Goal: Obtain resource: Download file/media

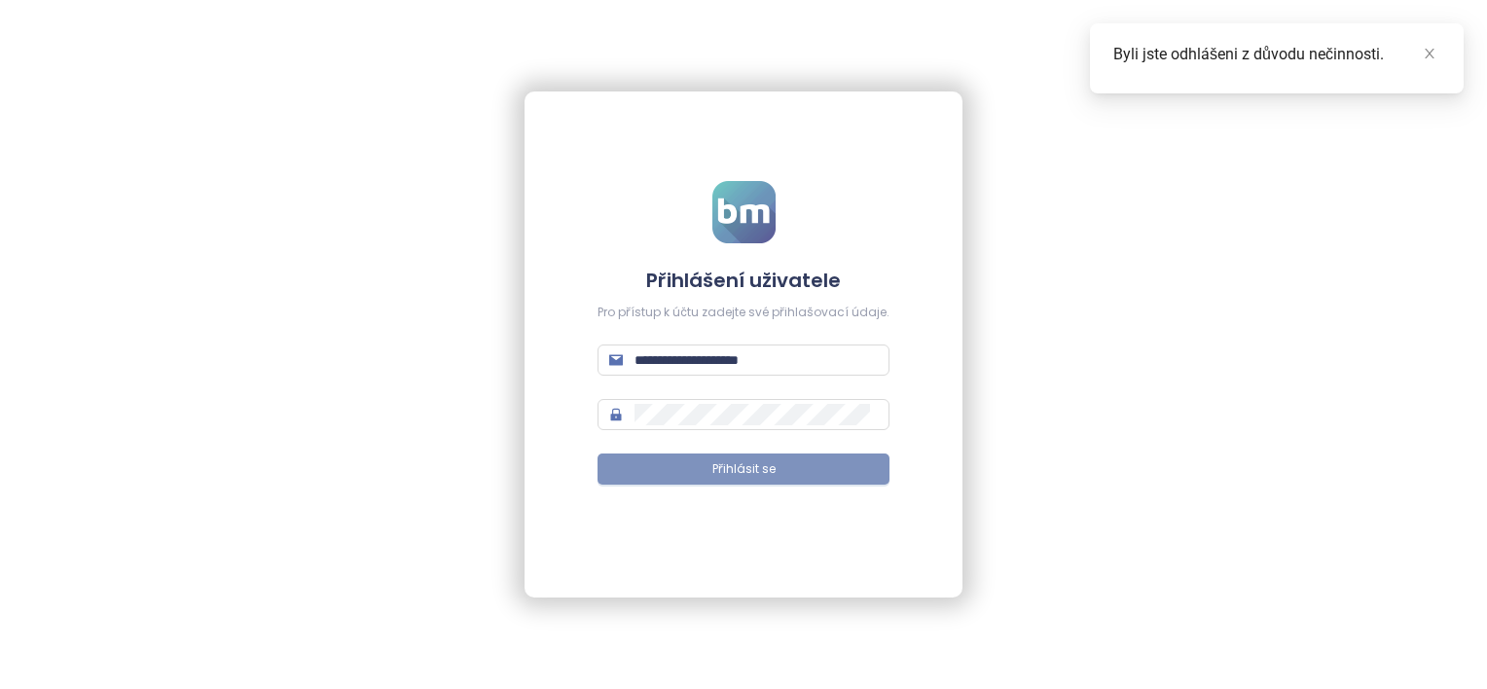
click at [652, 475] on button "Přihlásit se" at bounding box center [744, 469] width 292 height 31
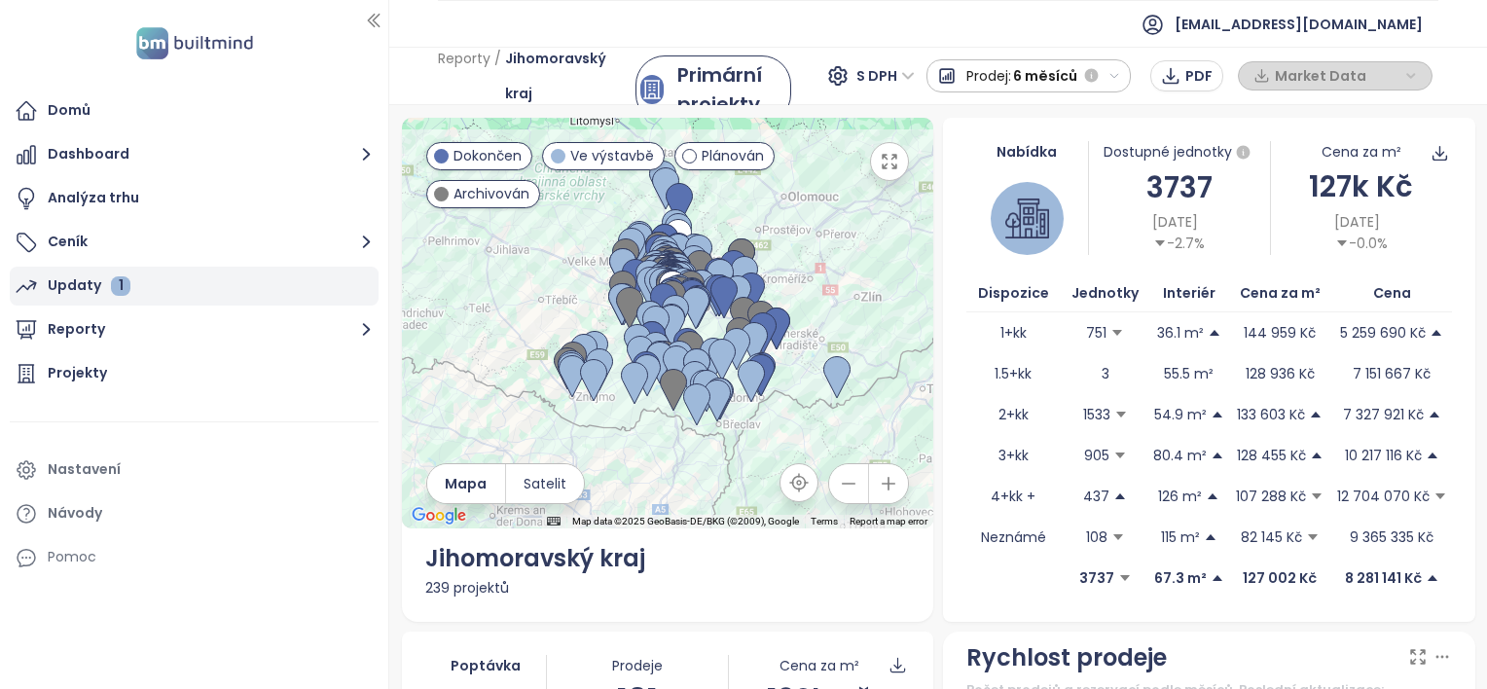
click at [74, 300] on div "Updaty 1" at bounding box center [194, 286] width 369 height 39
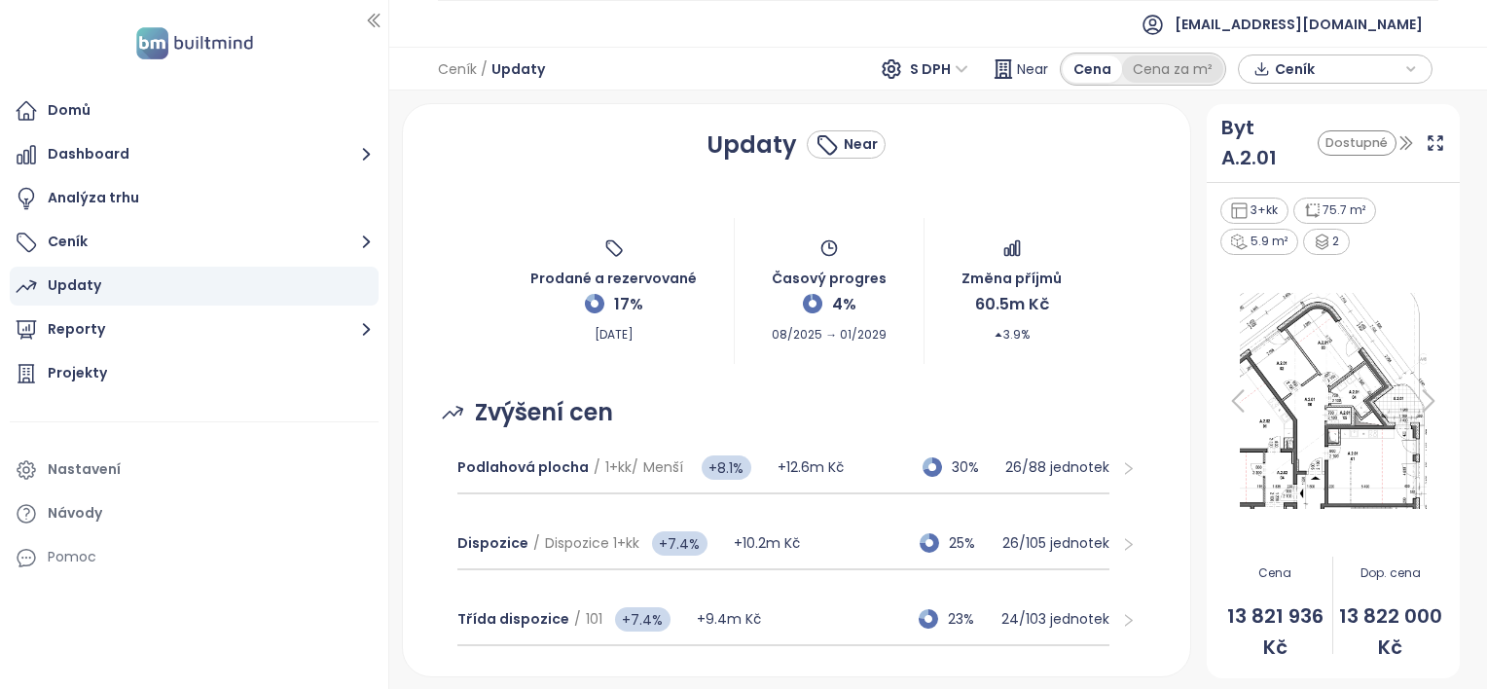
click at [1177, 60] on div "Cena za m²" at bounding box center [1172, 68] width 101 height 27
click at [1092, 58] on div "Cena" at bounding box center [1092, 68] width 58 height 27
click at [1293, 66] on span "Ceník" at bounding box center [1338, 69] width 126 height 29
click at [1320, 101] on span "XLSX" at bounding box center [1304, 105] width 53 height 29
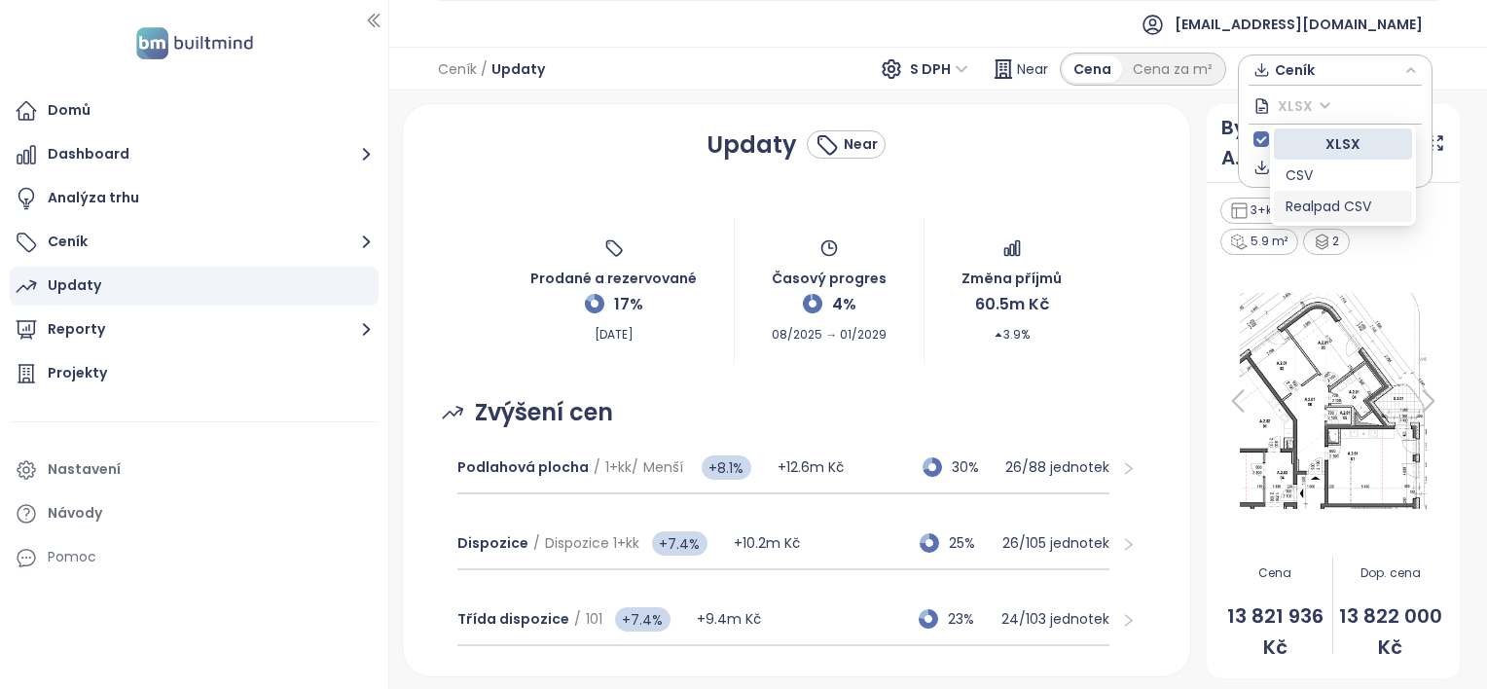
click at [1317, 206] on div "Realpad CSV" at bounding box center [1343, 206] width 115 height 21
click at [1299, 165] on span "Stáhnout" at bounding box center [1312, 166] width 68 height 21
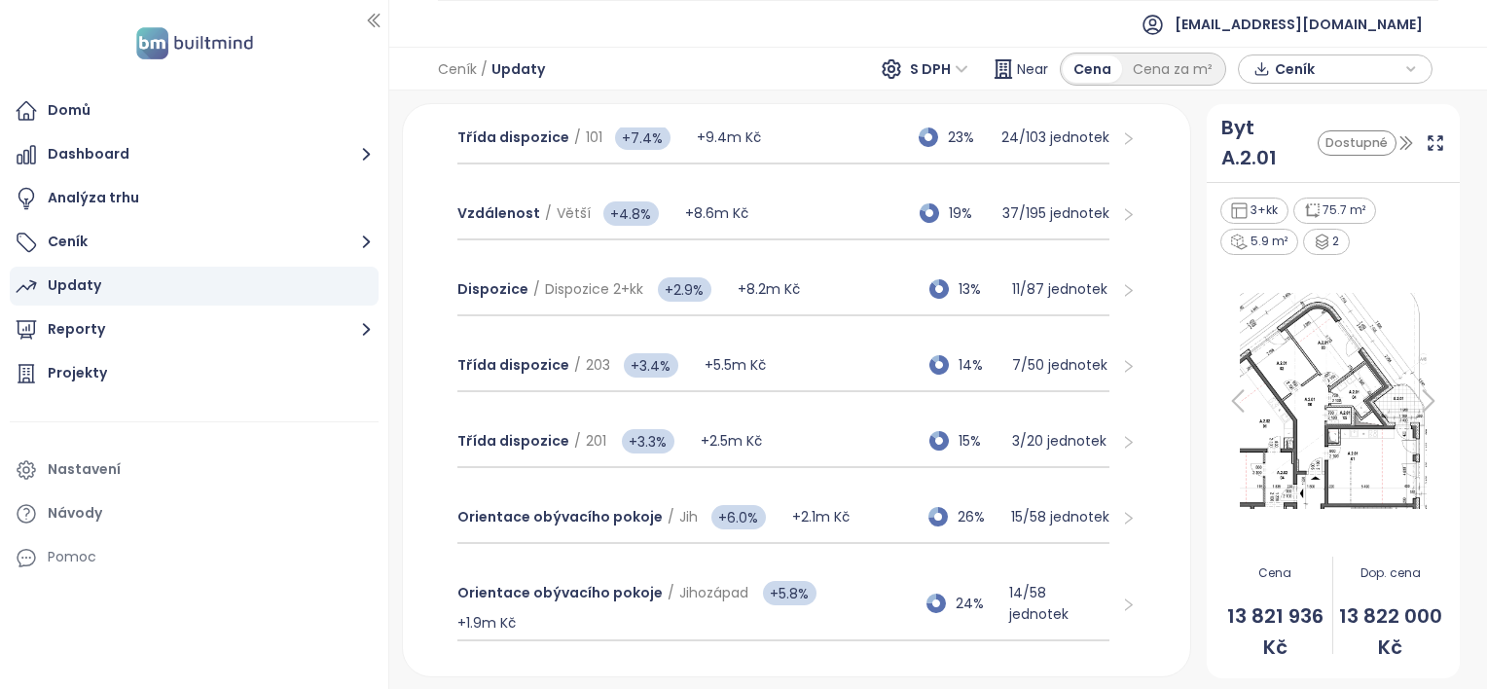
scroll to position [471, 0]
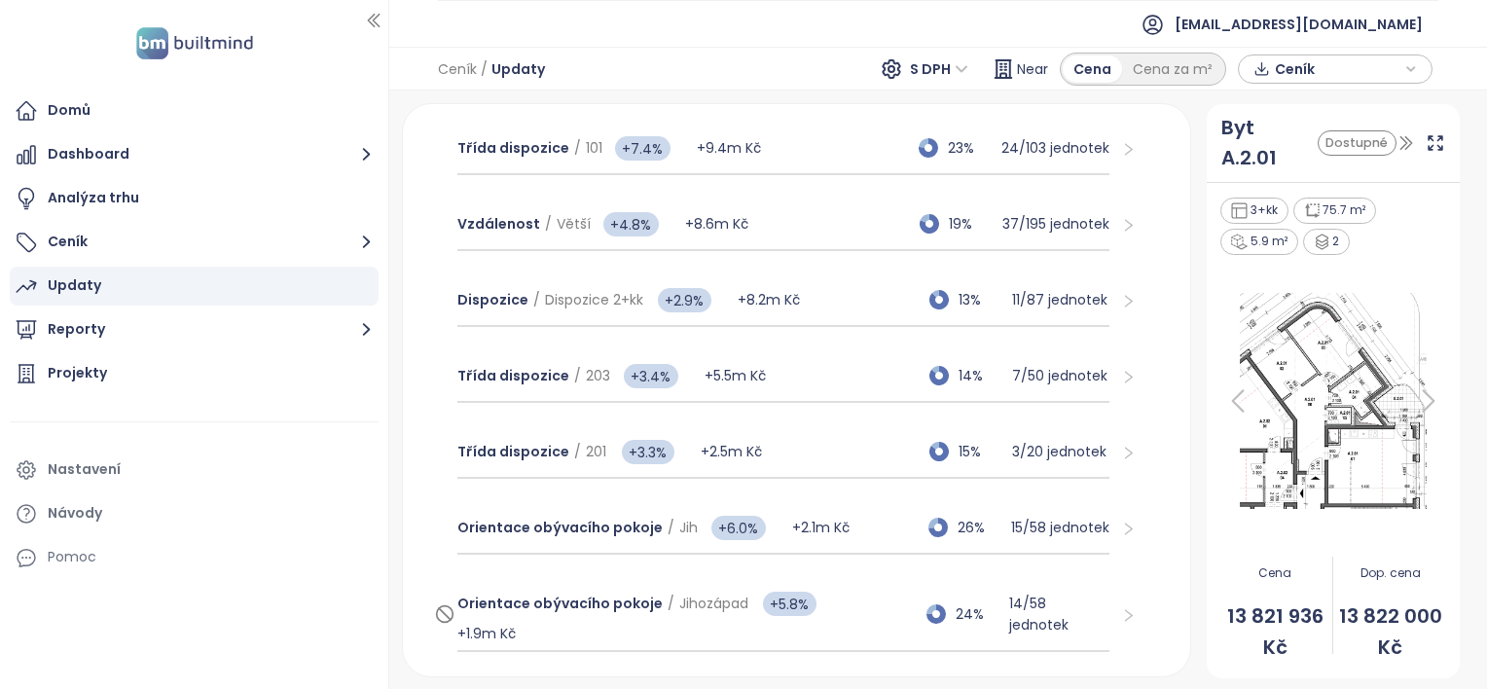
click at [846, 594] on div "Orientace obývacího pokoje / Jihozápad +5.8% +1.9m Kč" at bounding box center [678, 614] width 443 height 60
click at [1122, 613] on icon "right" at bounding box center [1128, 616] width 13 height 8
click at [1121, 613] on icon "right" at bounding box center [1128, 615] width 15 height 15
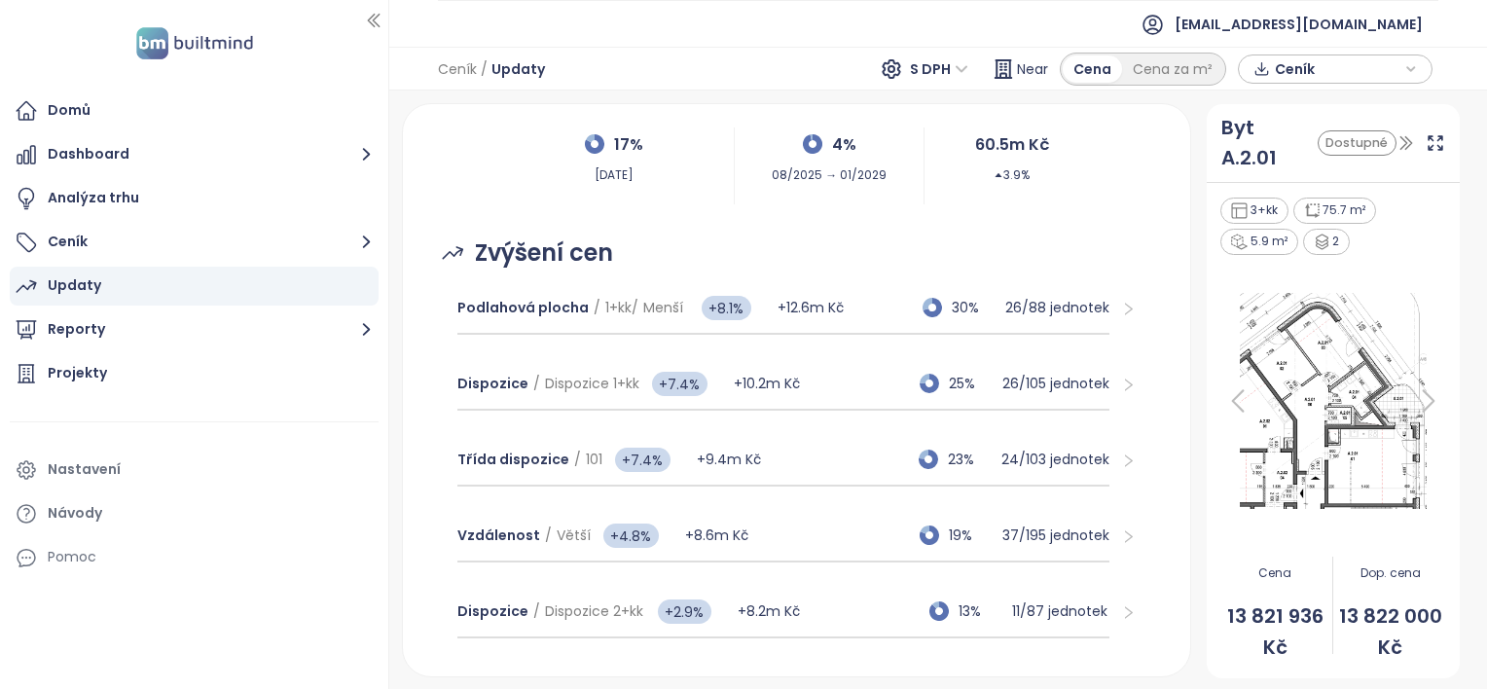
scroll to position [274, 0]
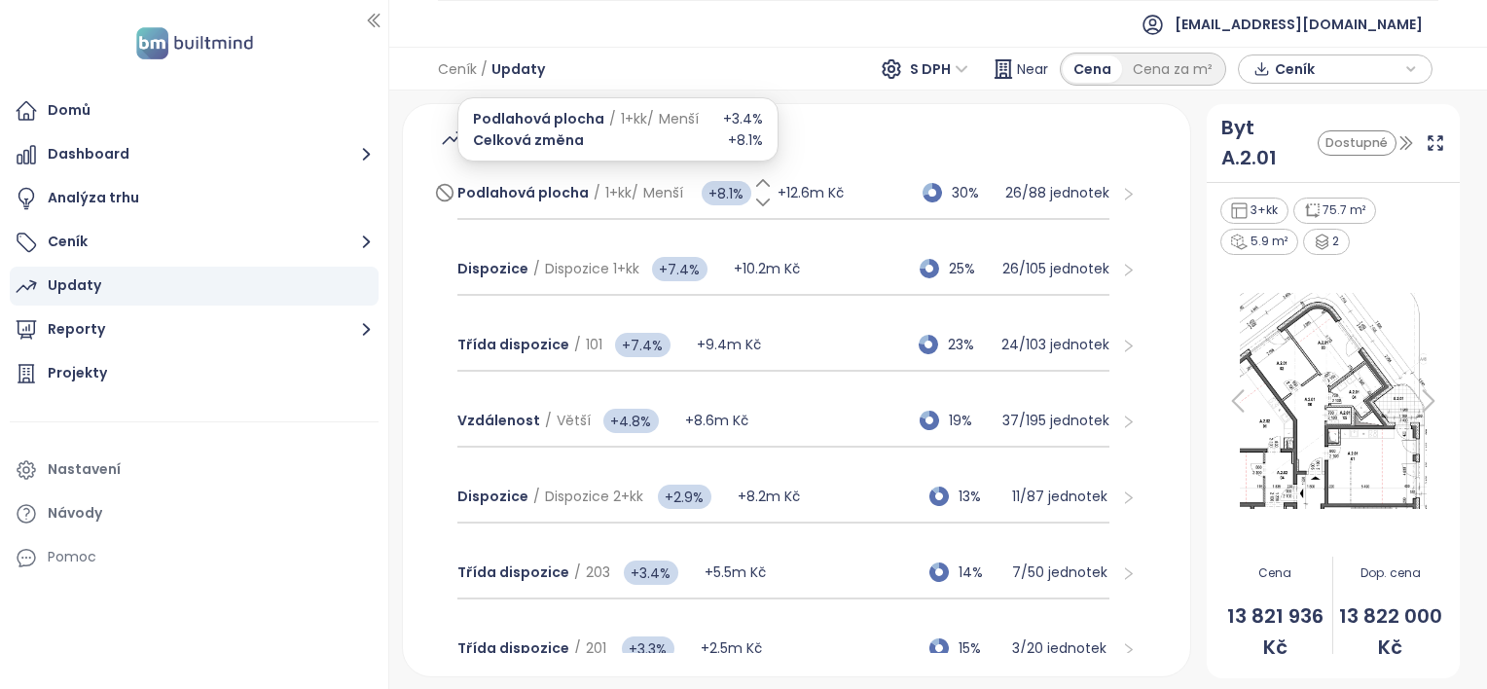
click at [763, 184] on icon at bounding box center [762, 182] width 19 height 19
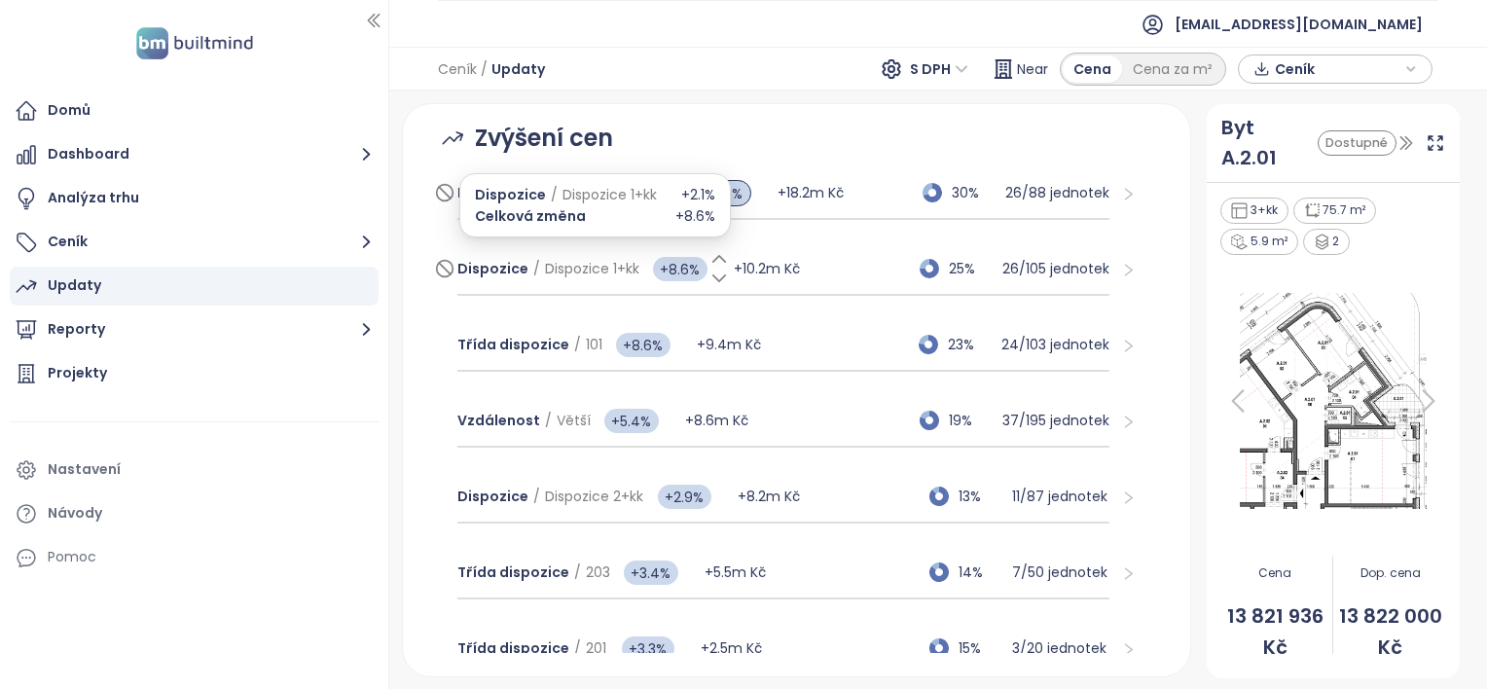
click at [712, 253] on icon at bounding box center [719, 258] width 19 height 19
click at [716, 253] on icon at bounding box center [719, 258] width 19 height 19
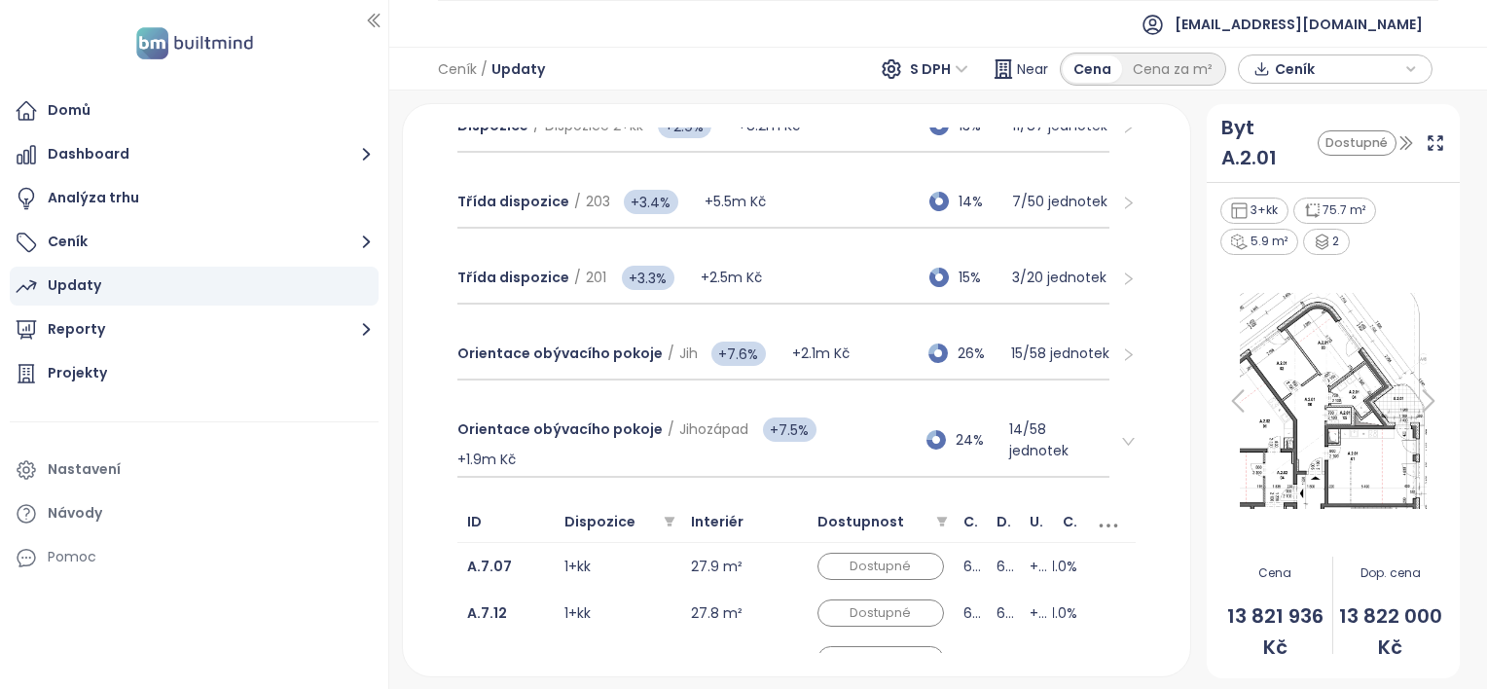
scroll to position [689, 0]
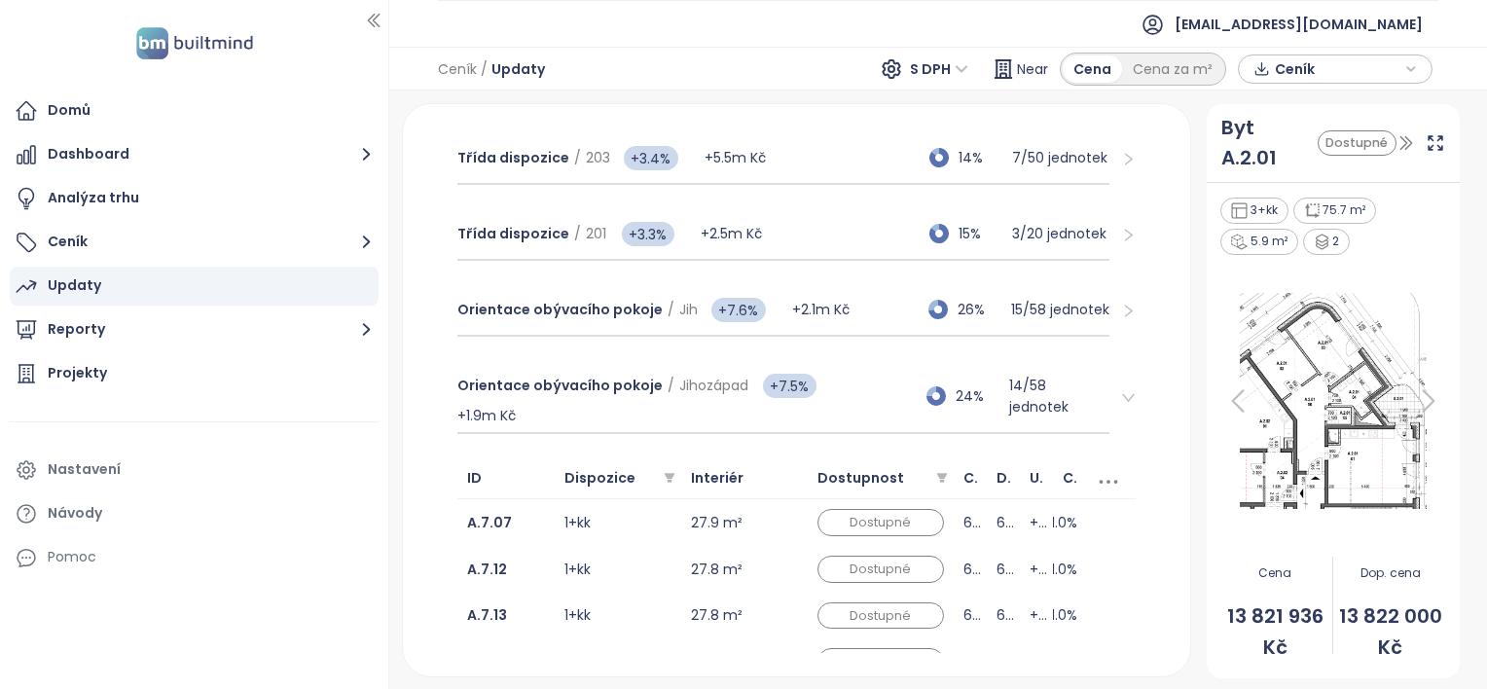
click at [1094, 470] on icon at bounding box center [1108, 481] width 29 height 29
click at [1094, 479] on icon at bounding box center [1108, 481] width 29 height 29
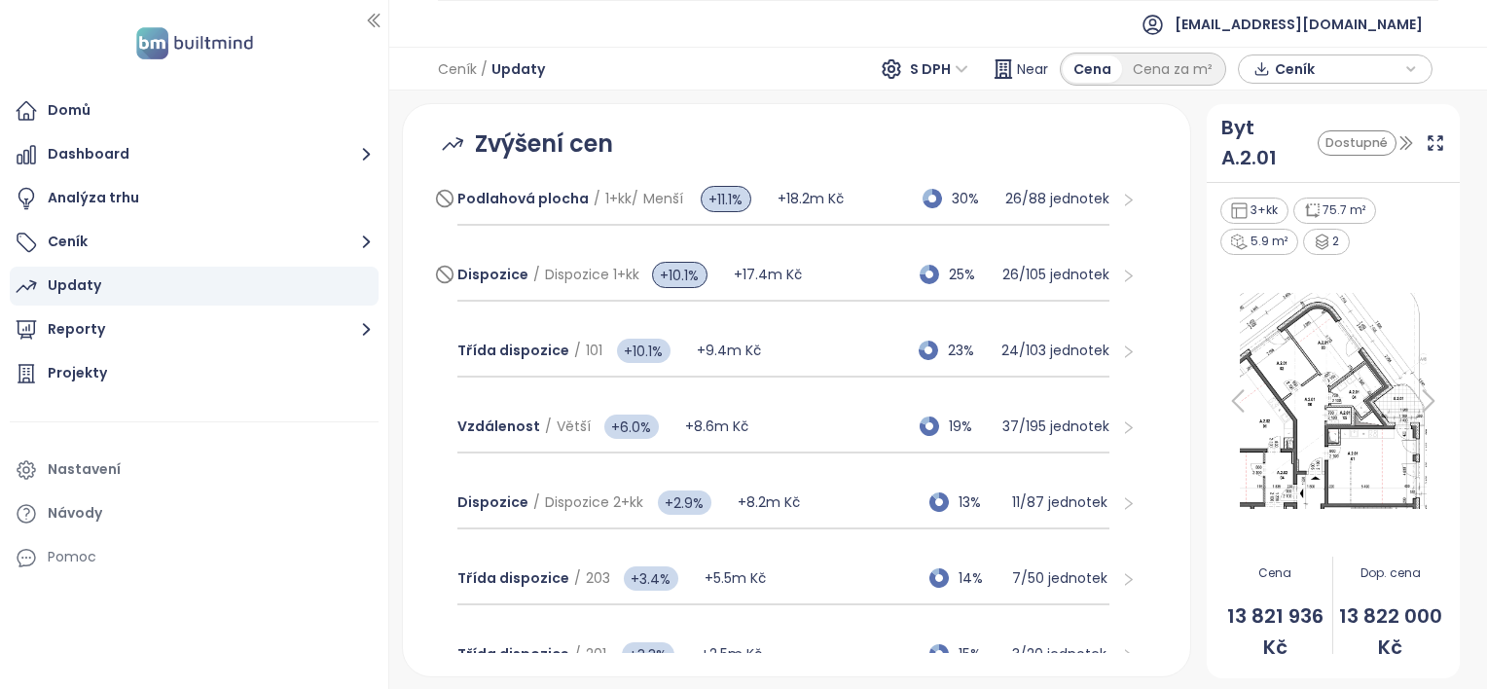
scroll to position [214, 0]
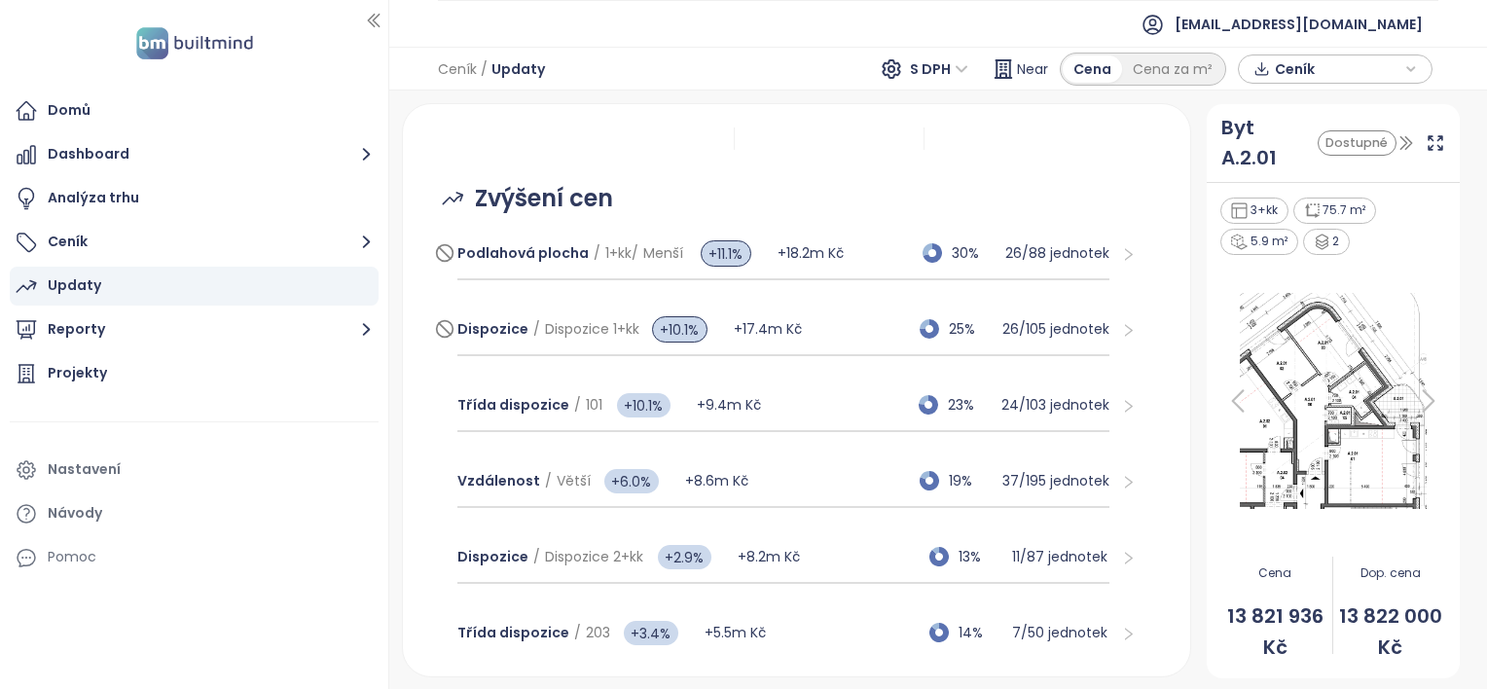
click at [1328, 70] on span "Ceník" at bounding box center [1338, 69] width 126 height 29
click at [1316, 163] on span "Stáhnout" at bounding box center [1312, 166] width 68 height 21
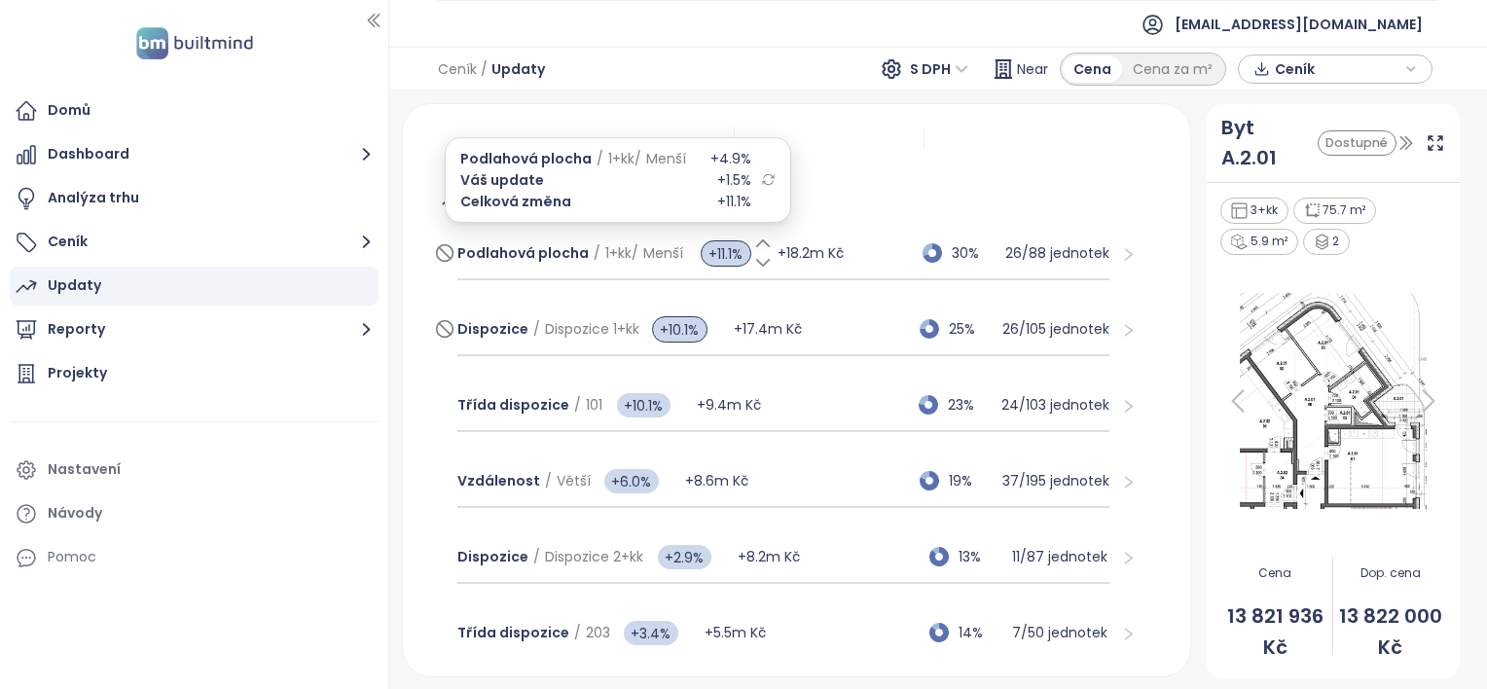
click at [764, 265] on icon at bounding box center [762, 262] width 19 height 19
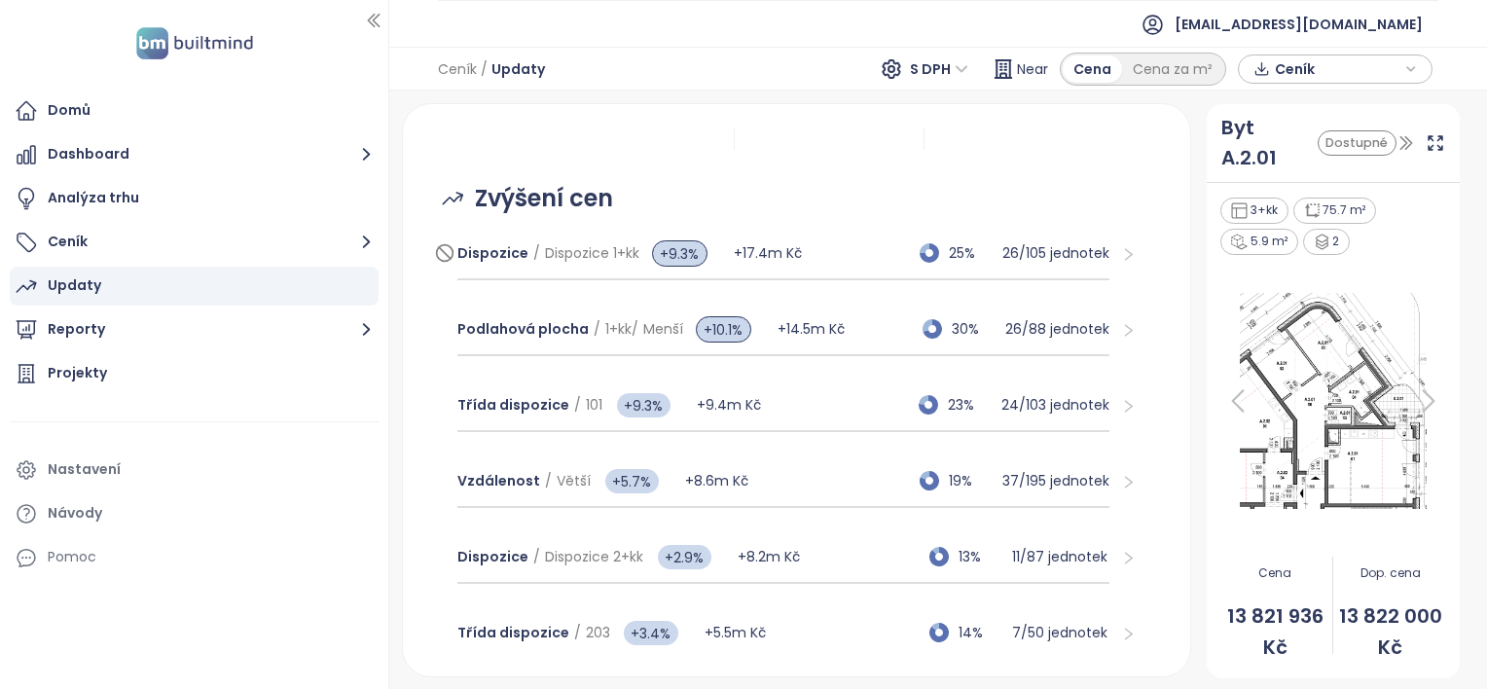
click at [1339, 65] on span "Ceník" at bounding box center [1338, 69] width 126 height 29
click at [1304, 168] on span "Stáhnout" at bounding box center [1312, 166] width 68 height 21
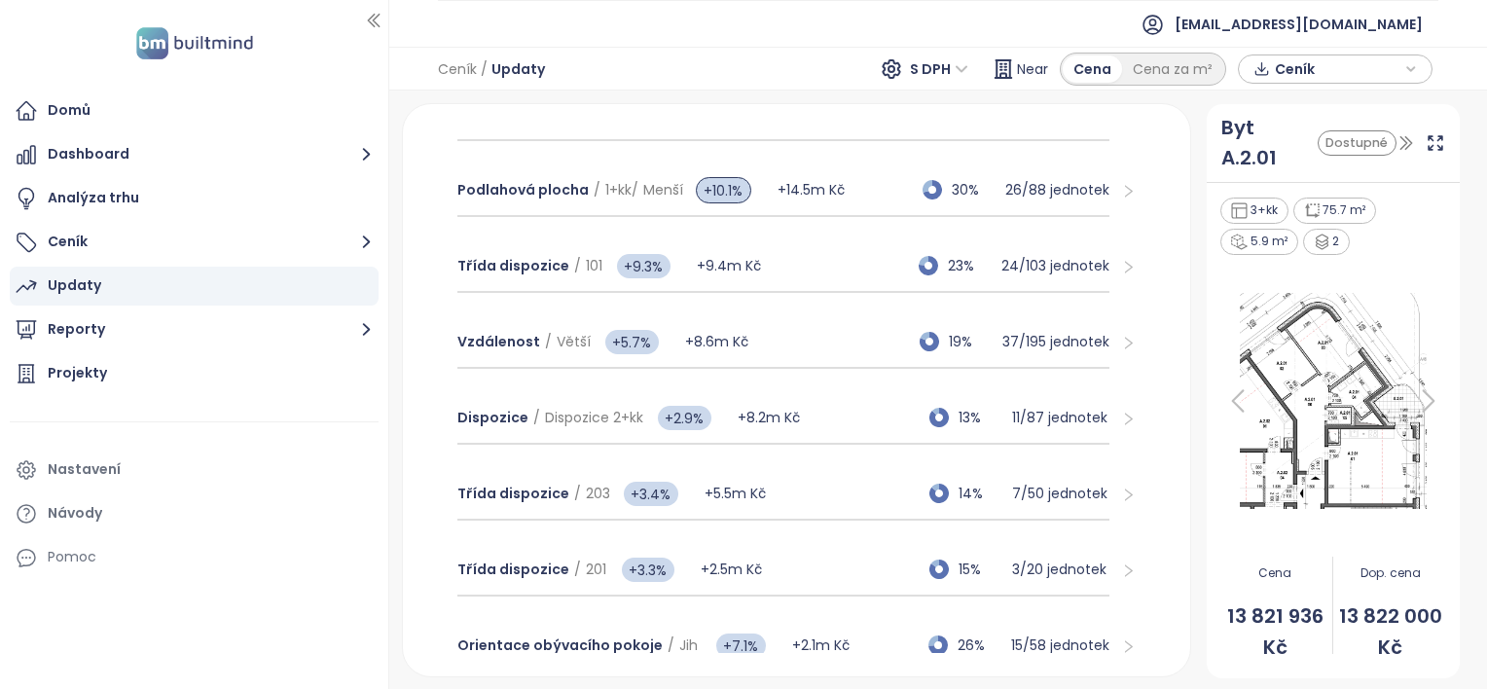
scroll to position [402, 0]
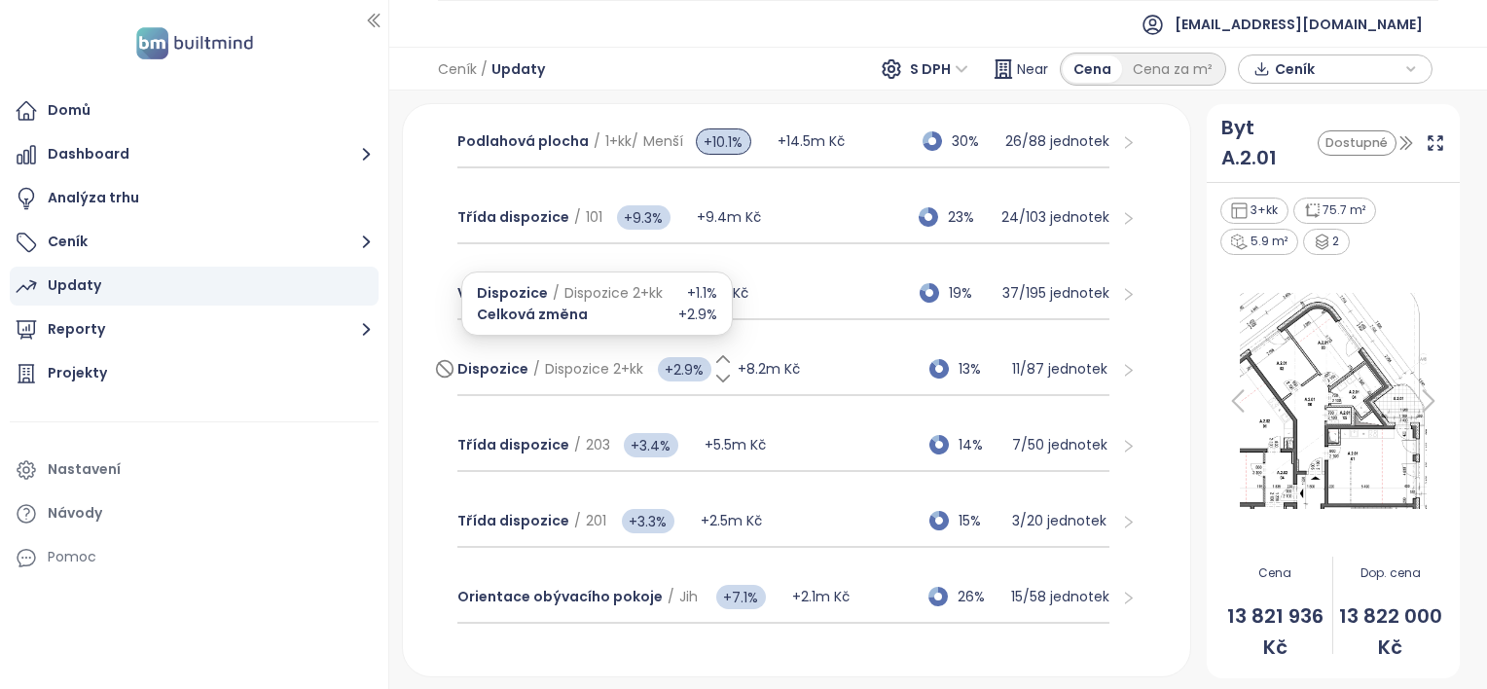
click at [716, 352] on icon at bounding box center [722, 358] width 19 height 19
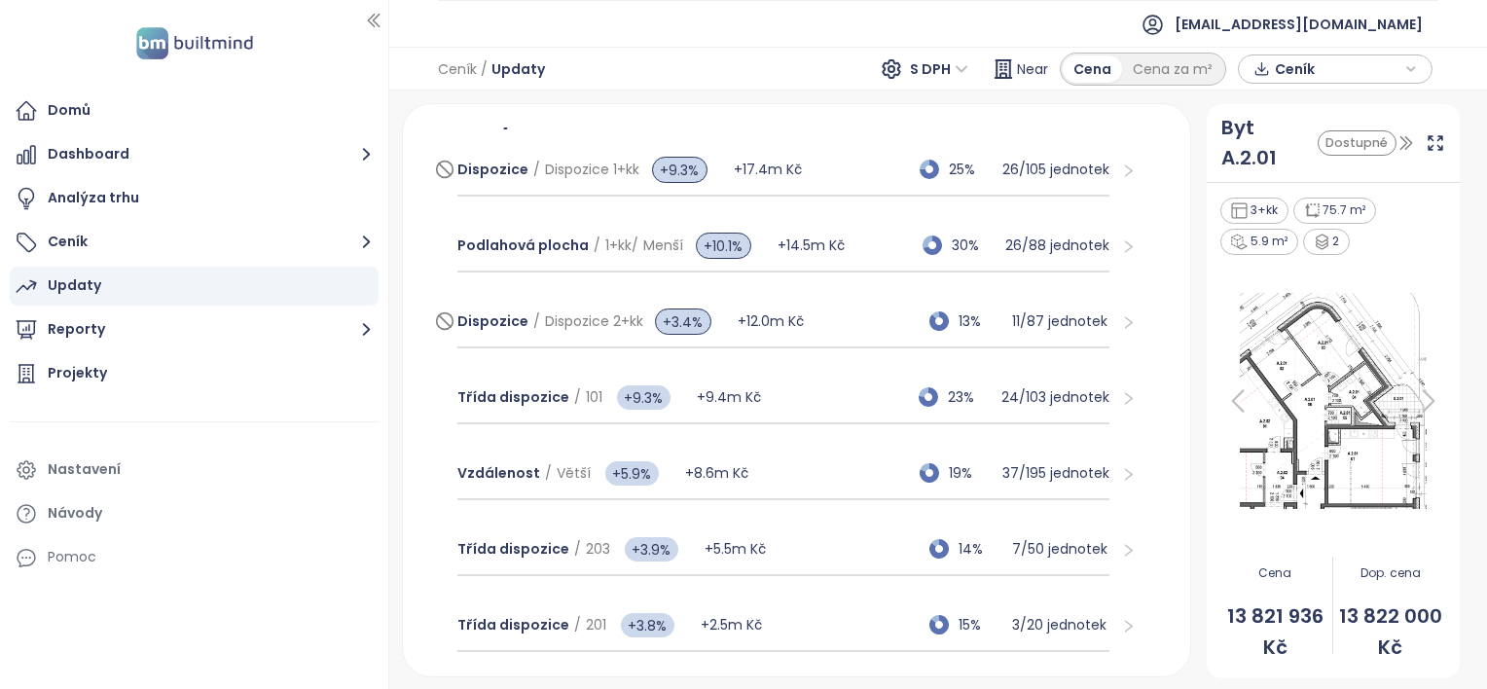
scroll to position [0, 0]
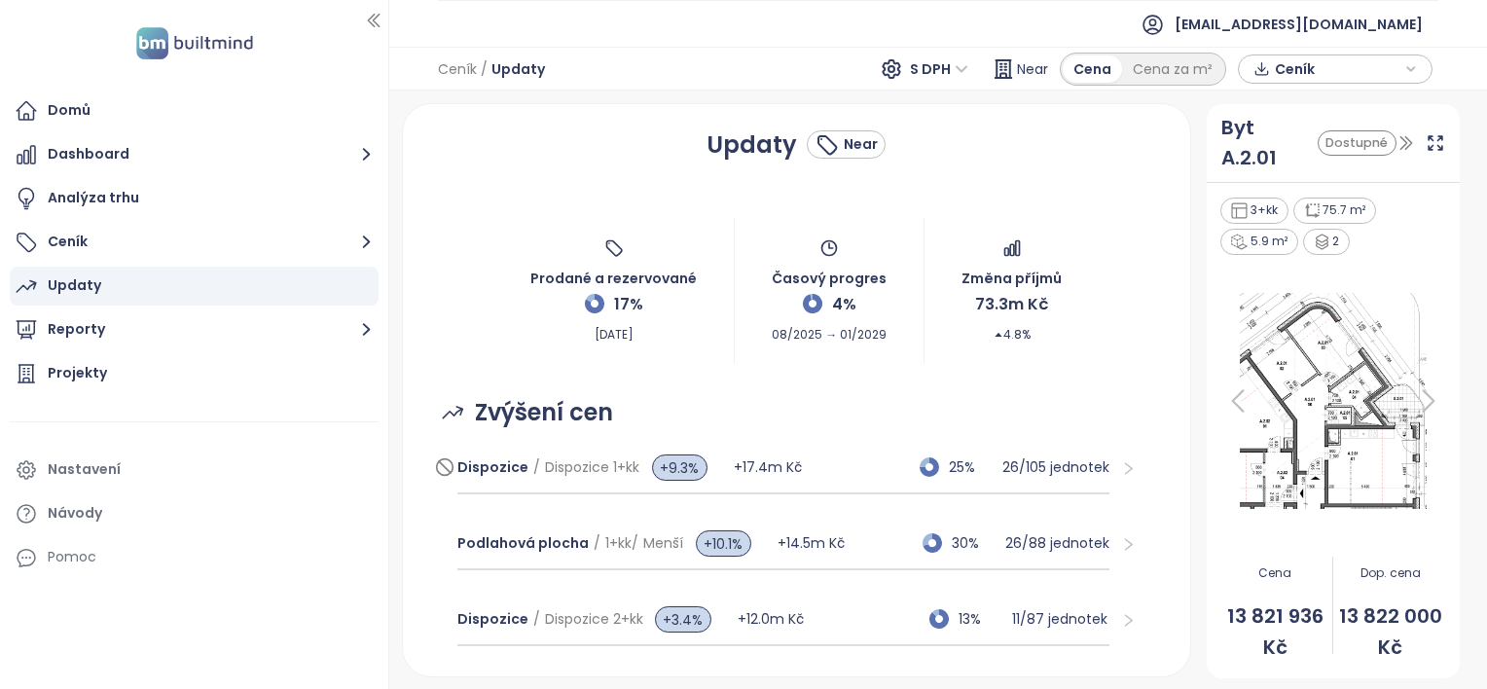
click at [1300, 66] on span "Ceník" at bounding box center [1338, 69] width 126 height 29
click at [1320, 104] on span "Realpad CSV" at bounding box center [1333, 105] width 110 height 29
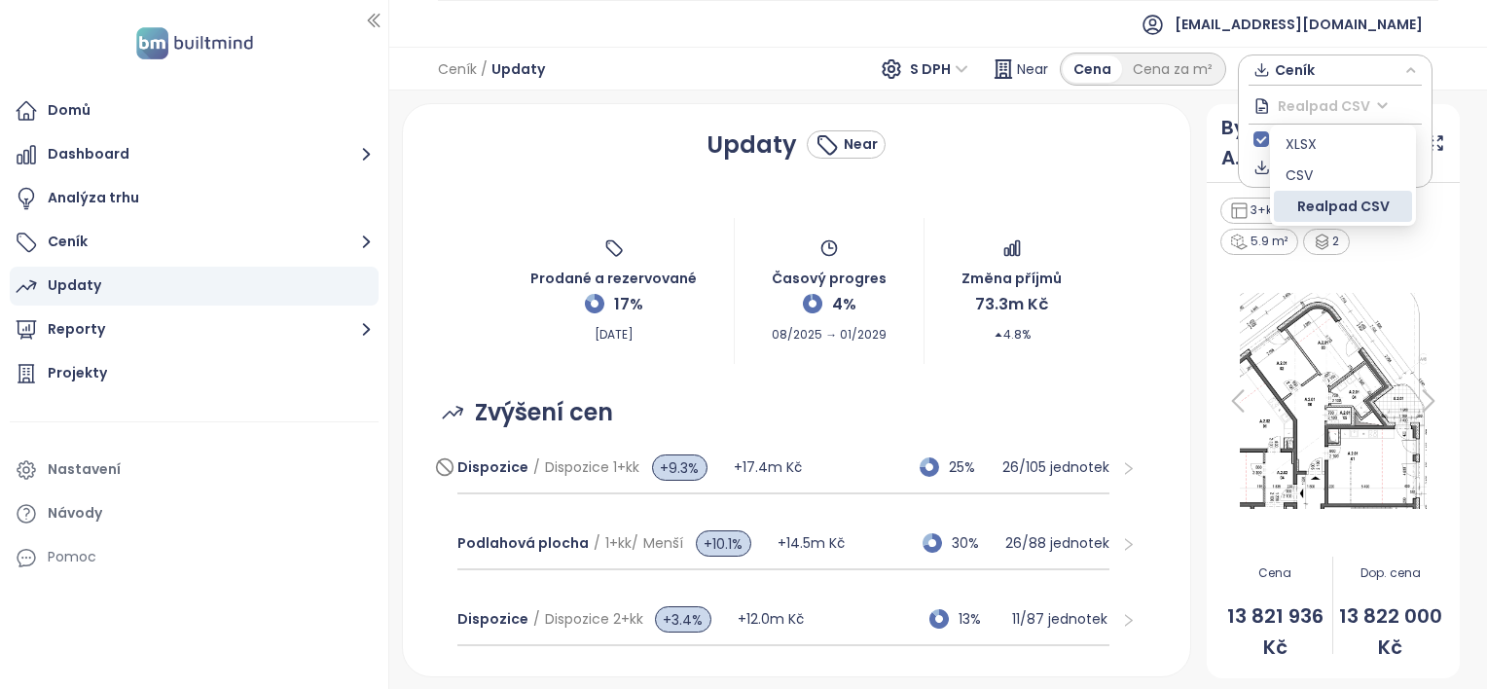
click at [1342, 205] on div "Realpad CSV" at bounding box center [1343, 206] width 115 height 21
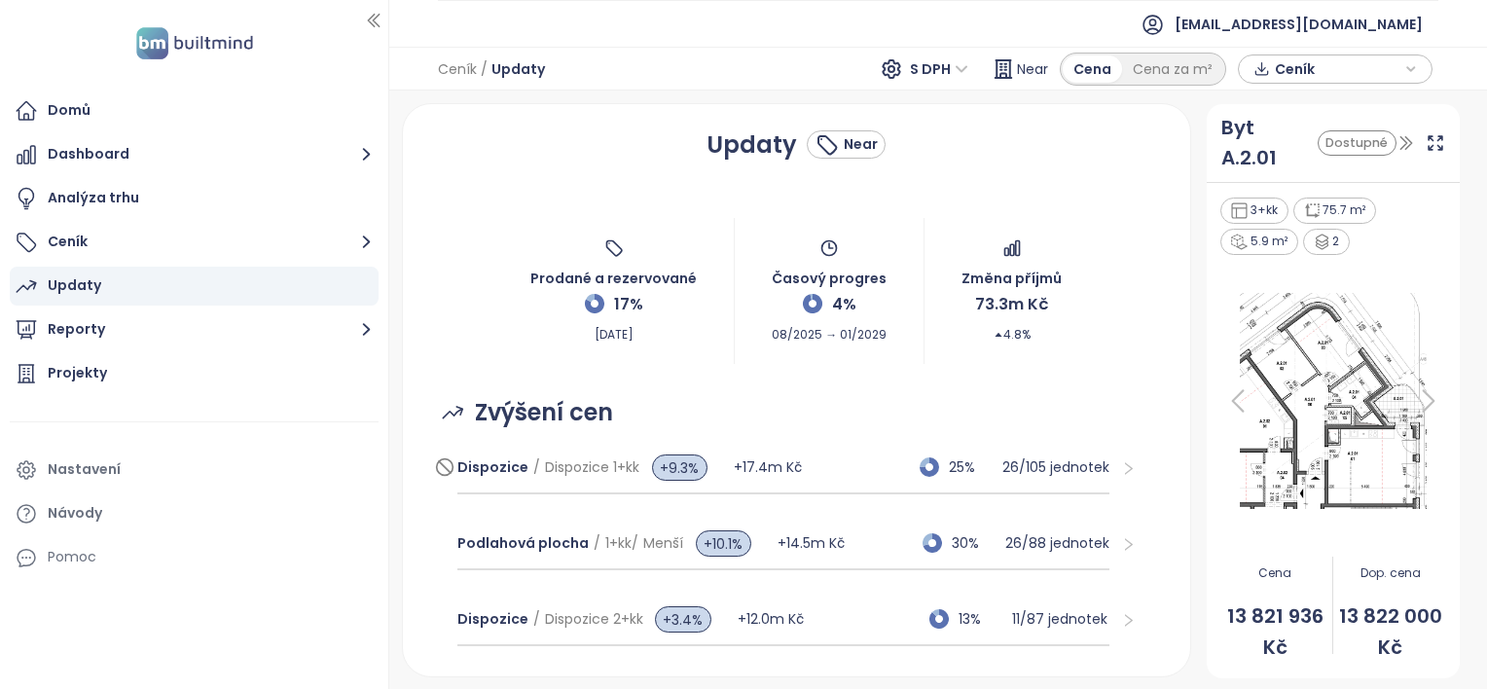
click at [1294, 66] on span "Ceník" at bounding box center [1338, 69] width 126 height 29
click at [1300, 164] on span "Stáhnout" at bounding box center [1312, 166] width 68 height 21
click at [755, 65] on div "Ceník / Updaty S DPH Near Cena Cena za m² Ceník" at bounding box center [938, 69] width 1098 height 44
click at [142, 48] on img at bounding box center [194, 43] width 128 height 40
click at [70, 110] on div "Domů" at bounding box center [69, 110] width 43 height 24
